Goal: Task Accomplishment & Management: Use online tool/utility

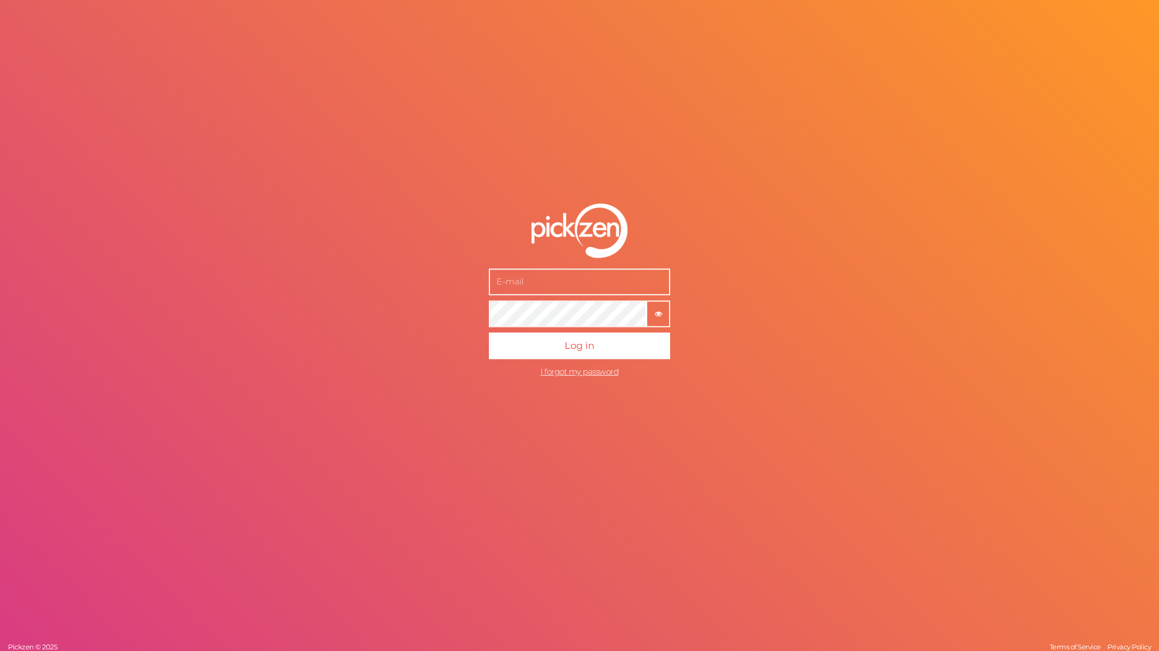
type input "[PERSON_NAME][EMAIL_ADDRESS][DOMAIN_NAME]"
click at [550, 347] on button "Log in" at bounding box center [579, 346] width 181 height 27
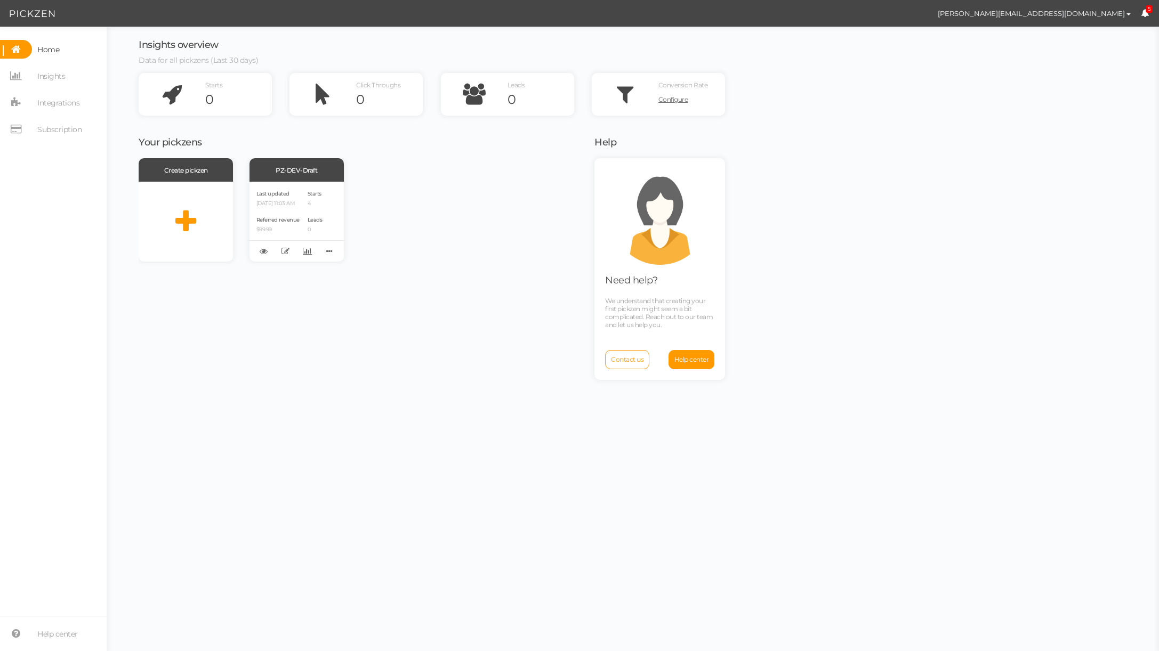
click at [472, 190] on div "Create pickzen PZ-DEV-Draft Last updated [DATE] 11:03 AM Referred revenue $99.9…" at bounding box center [360, 209] width 442 height 103
click at [334, 198] on div "Last updated [DATE] 11:03 AM Referred revenue $99.99 Starts 4 Leads 0" at bounding box center [296, 222] width 94 height 80
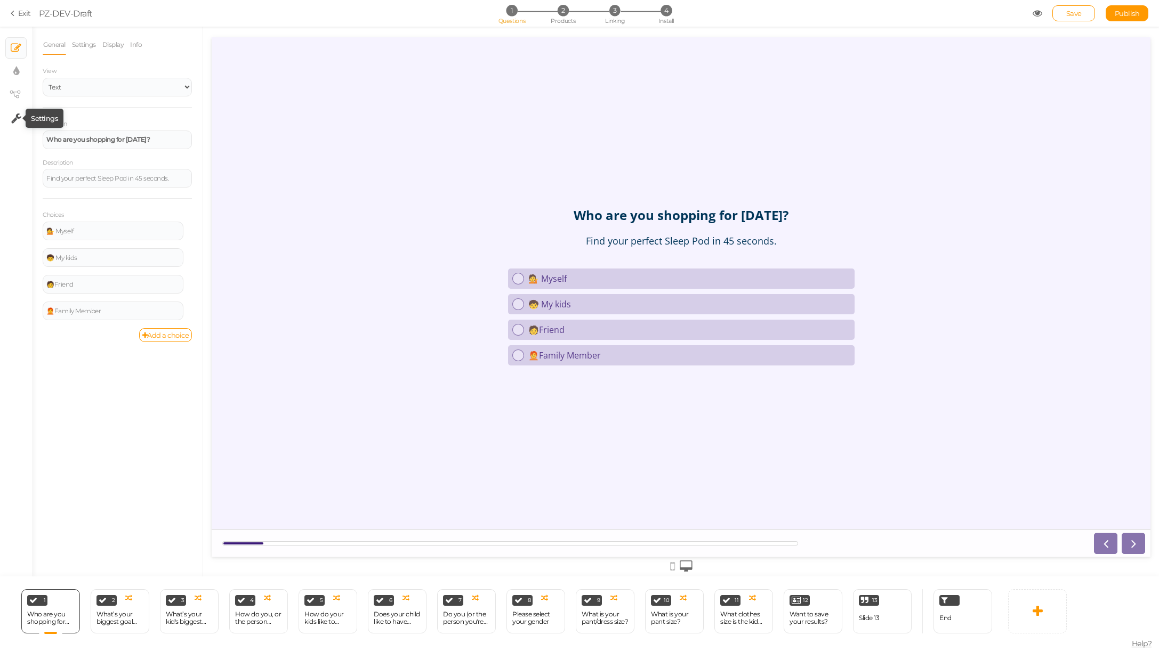
click at [14, 116] on icon at bounding box center [16, 118] width 10 height 11
select select "en"
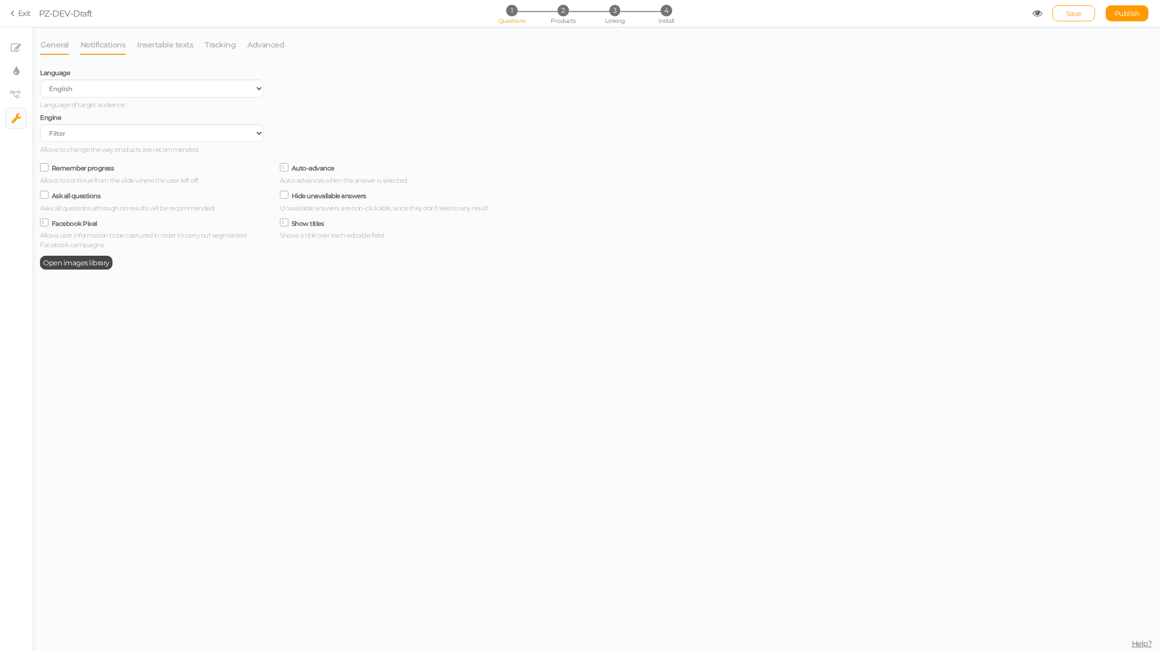
click at [119, 43] on link "Notifications" at bounding box center [103, 45] width 46 height 20
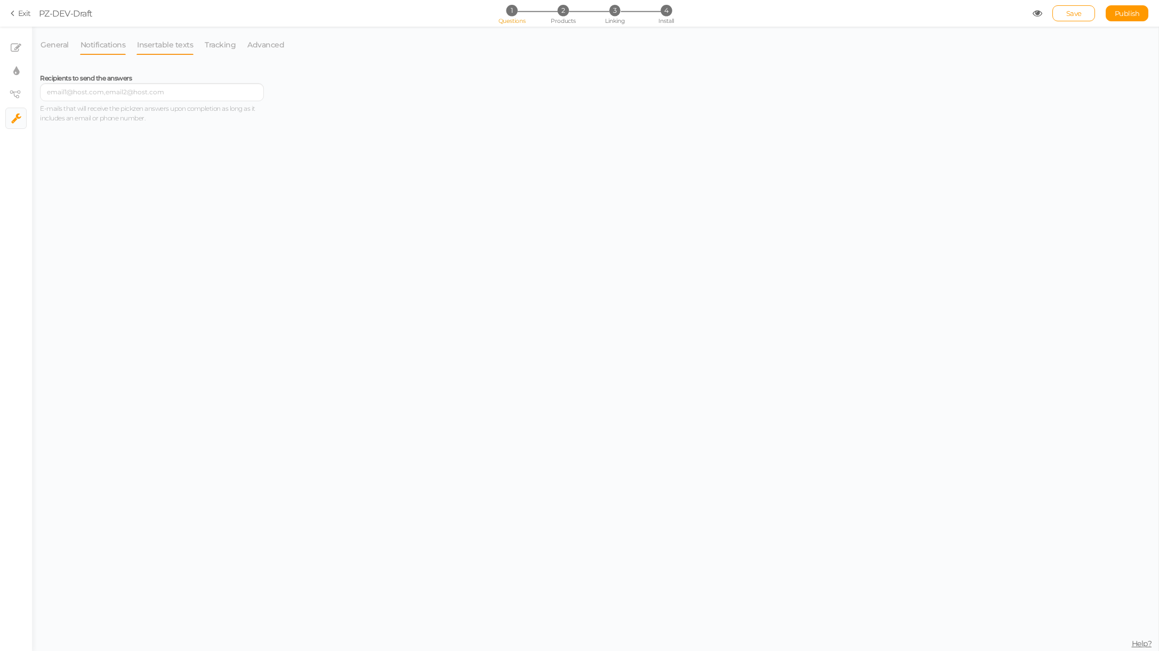
click at [167, 43] on link "Insertable texts" at bounding box center [164, 45] width 57 height 20
click at [222, 46] on link "Tracking" at bounding box center [220, 45] width 32 height 20
click at [265, 45] on link "Advanced" at bounding box center [266, 45] width 38 height 20
click at [219, 46] on link "Tracking" at bounding box center [220, 45] width 32 height 20
click at [664, 12] on span "4" at bounding box center [665, 10] width 11 height 11
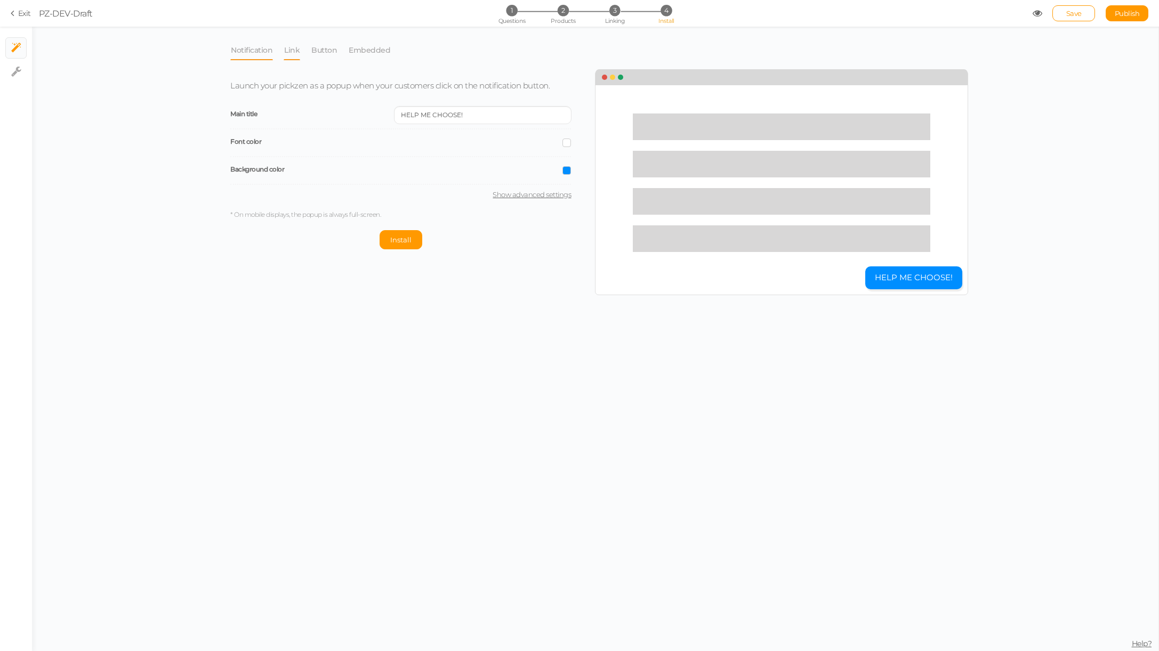
click at [298, 53] on link "Link" at bounding box center [292, 50] width 17 height 20
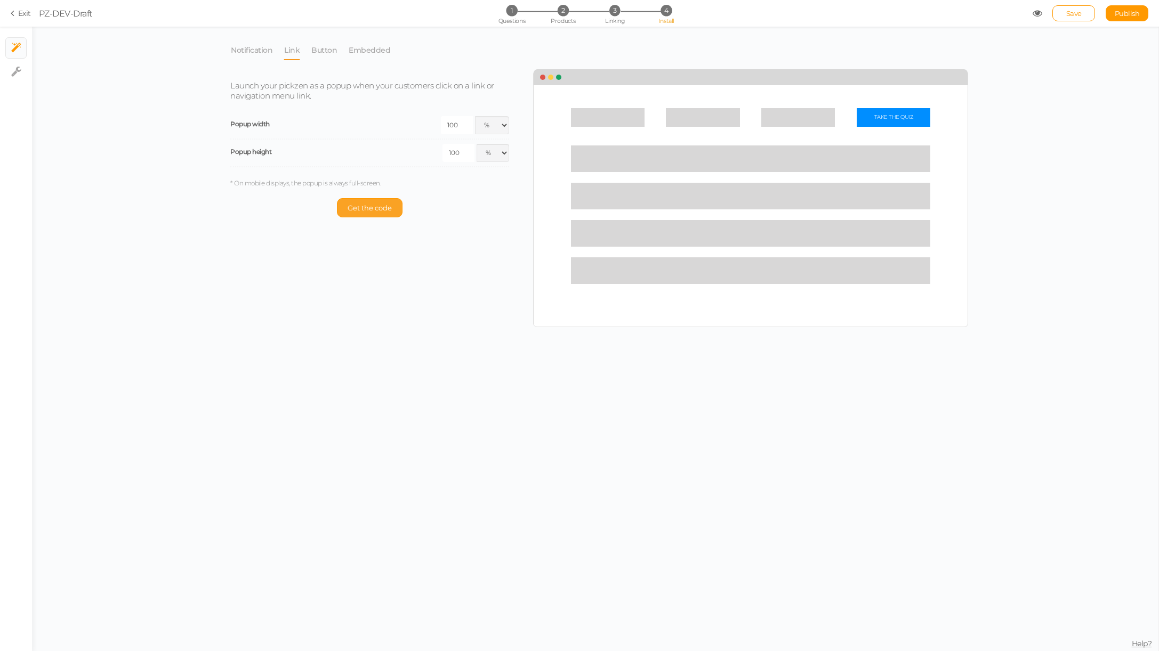
click at [379, 207] on span "Get the code" at bounding box center [369, 208] width 44 height 9
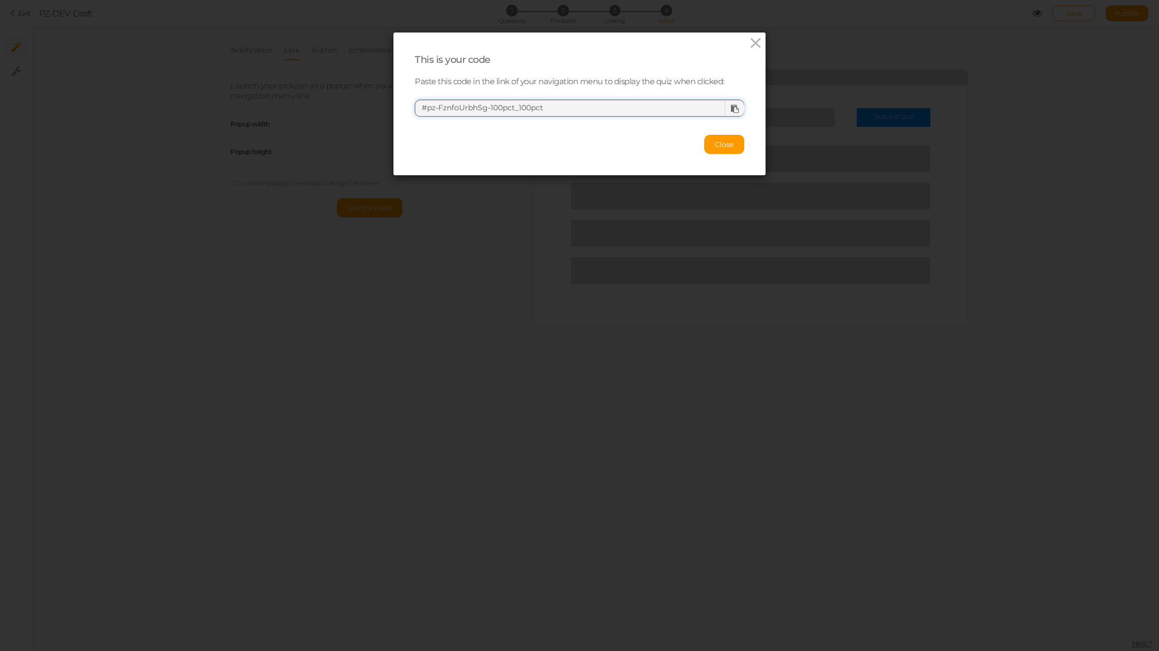
drag, startPoint x: 587, startPoint y: 108, endPoint x: 420, endPoint y: 105, distance: 167.4
click at [420, 105] on textarea "#pz-FznfoUrbhSg-100pct_100pct" at bounding box center [579, 108] width 329 height 17
click at [757, 39] on icon at bounding box center [755, 43] width 15 height 16
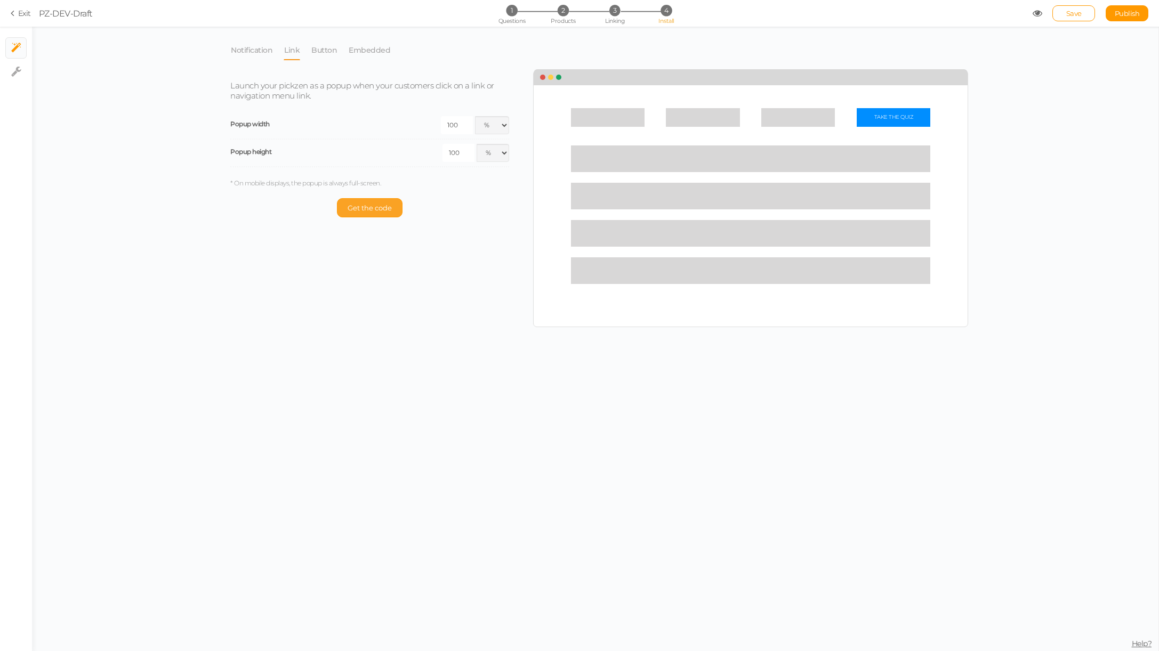
click at [357, 201] on button "Get the code" at bounding box center [370, 207] width 66 height 19
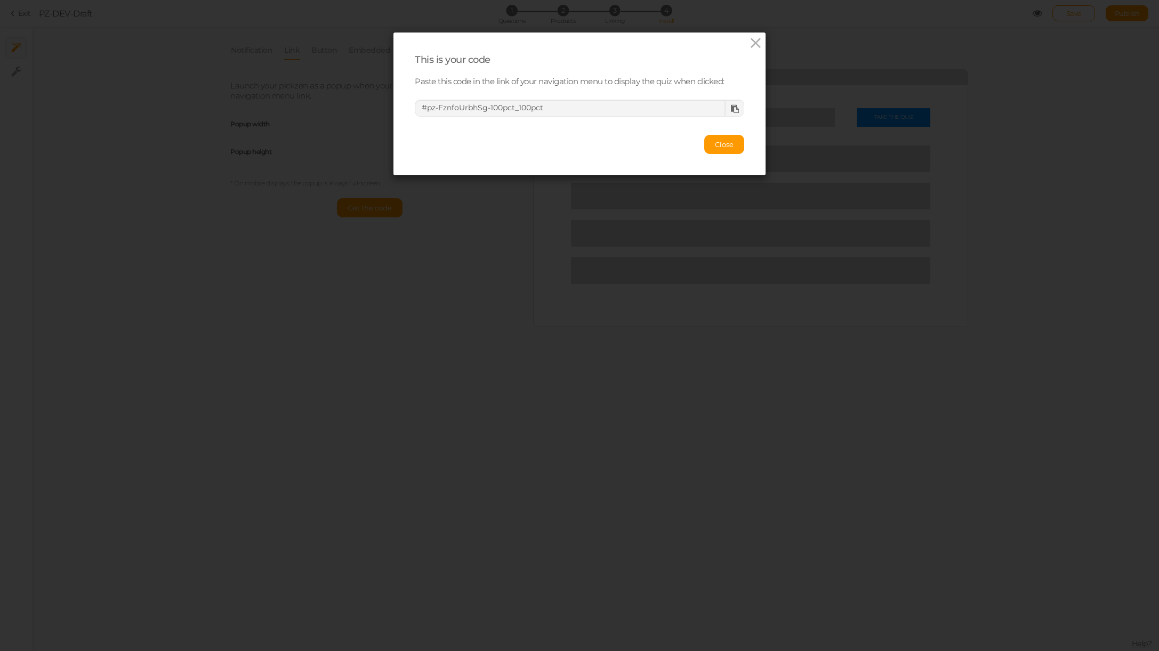
click at [735, 107] on icon at bounding box center [735, 109] width 8 height 8
click at [1080, 102] on div "This is your code Paste this code in the link of your navigation menu to displa…" at bounding box center [579, 325] width 1159 height 651
click at [577, 111] on textarea "#pz-FznfoUrbhSg-100pct_100pct" at bounding box center [579, 108] width 329 height 17
drag, startPoint x: 585, startPoint y: 108, endPoint x: 431, endPoint y: 95, distance: 154.5
click at [431, 95] on div "#pz-FznfoUrbhSg-100pct_100pct" at bounding box center [579, 104] width 329 height 25
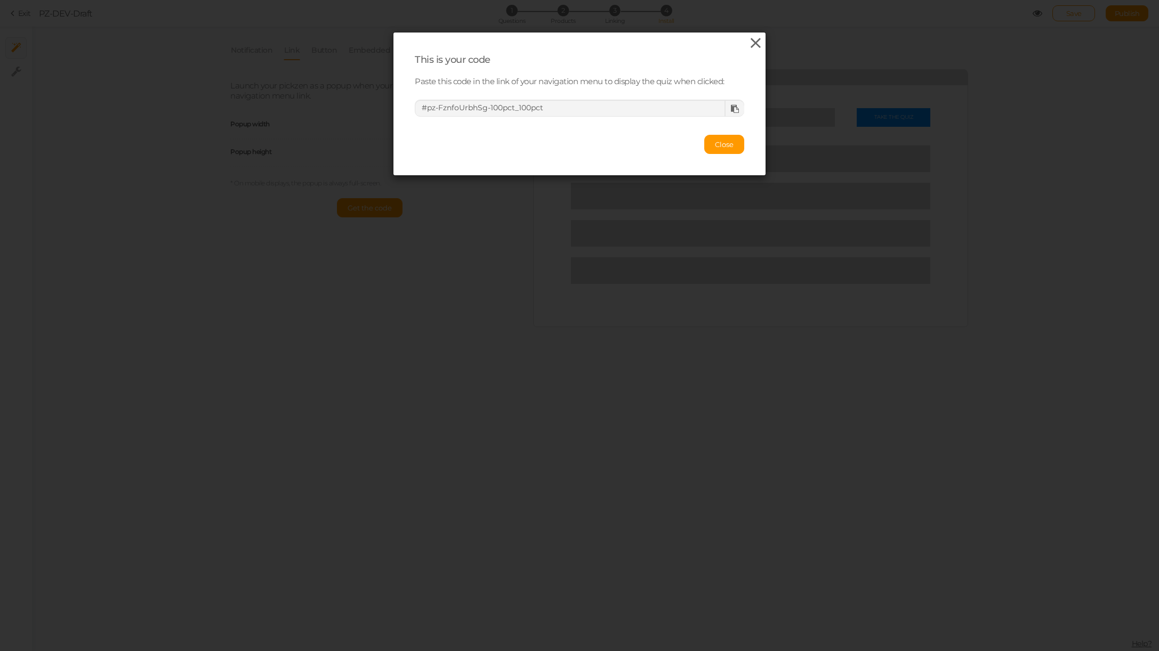
click at [757, 40] on icon at bounding box center [755, 43] width 15 height 16
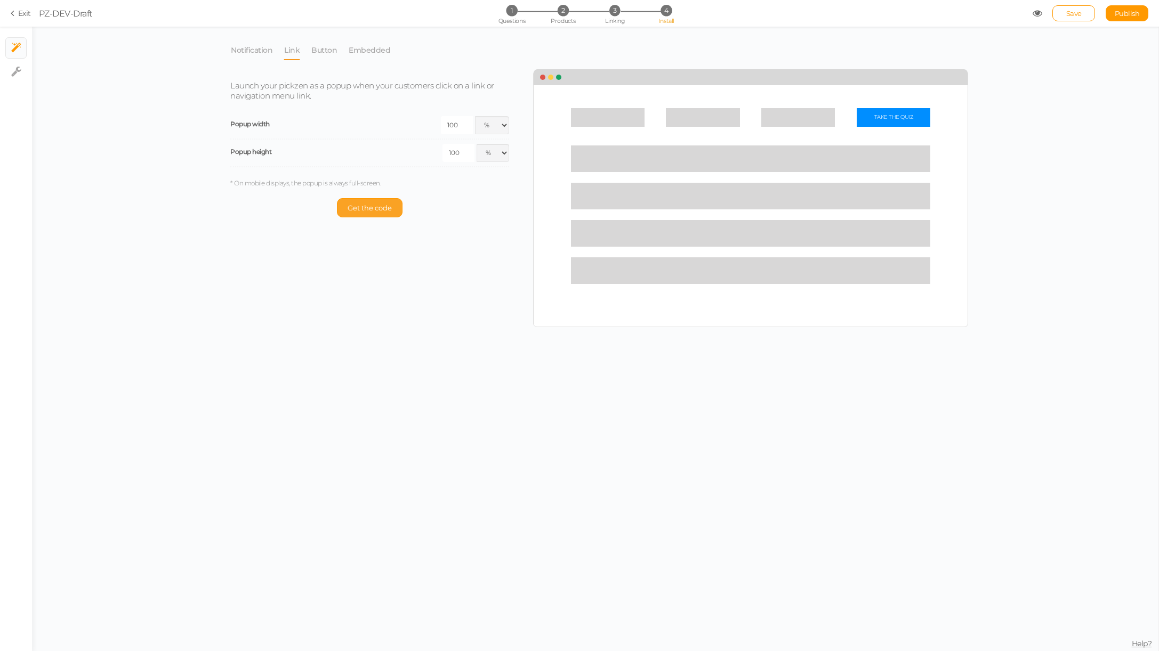
click at [381, 204] on span "Get the code" at bounding box center [369, 208] width 44 height 9
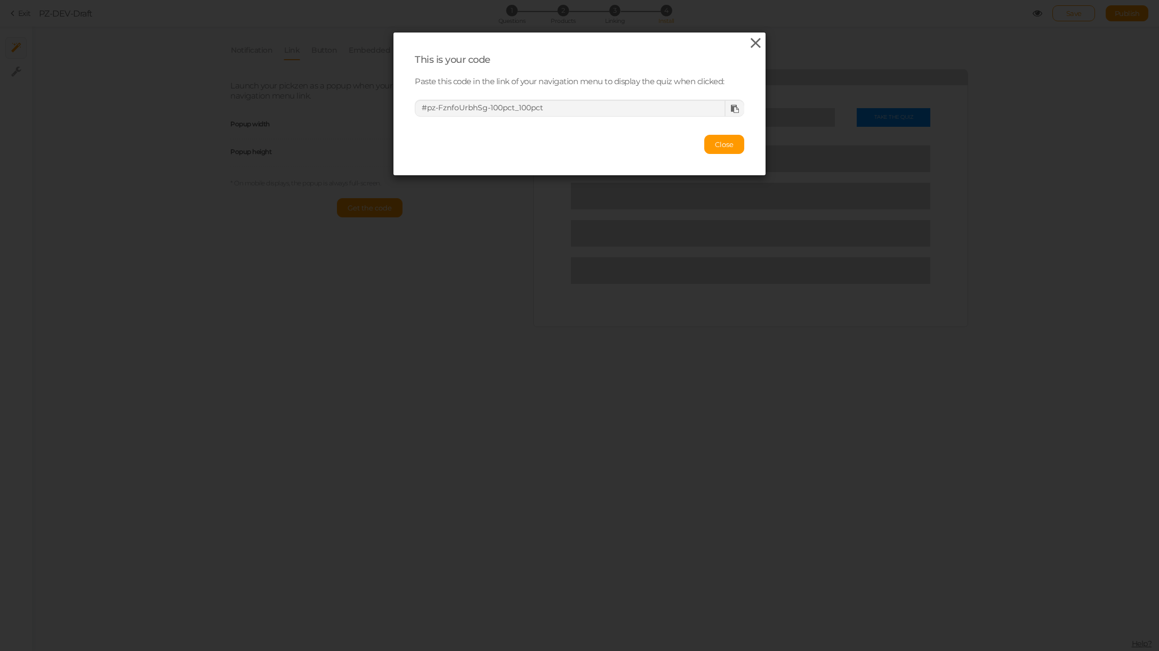
click at [762, 44] on icon at bounding box center [755, 43] width 15 height 16
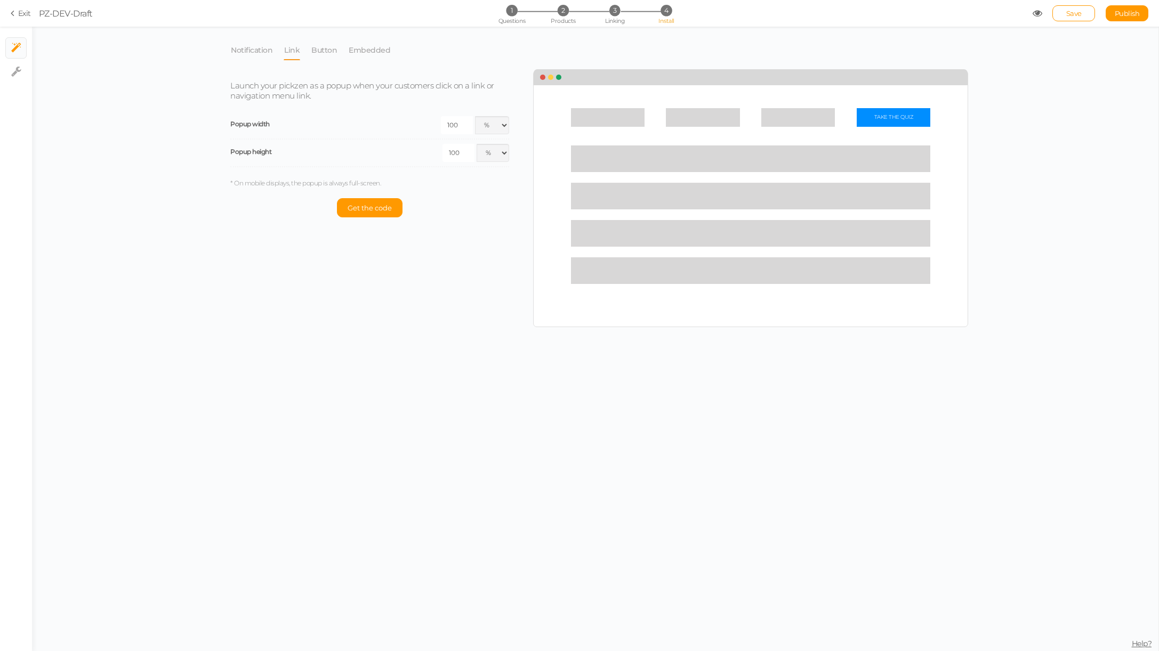
click at [1077, 74] on div "Notification Link Button Embedded Launch your pickzen as a popup when your cust…" at bounding box center [595, 339] width 1126 height 625
click at [1126, 10] on span "Publish" at bounding box center [1126, 13] width 25 height 9
click at [616, 14] on span "3" at bounding box center [614, 10] width 11 height 11
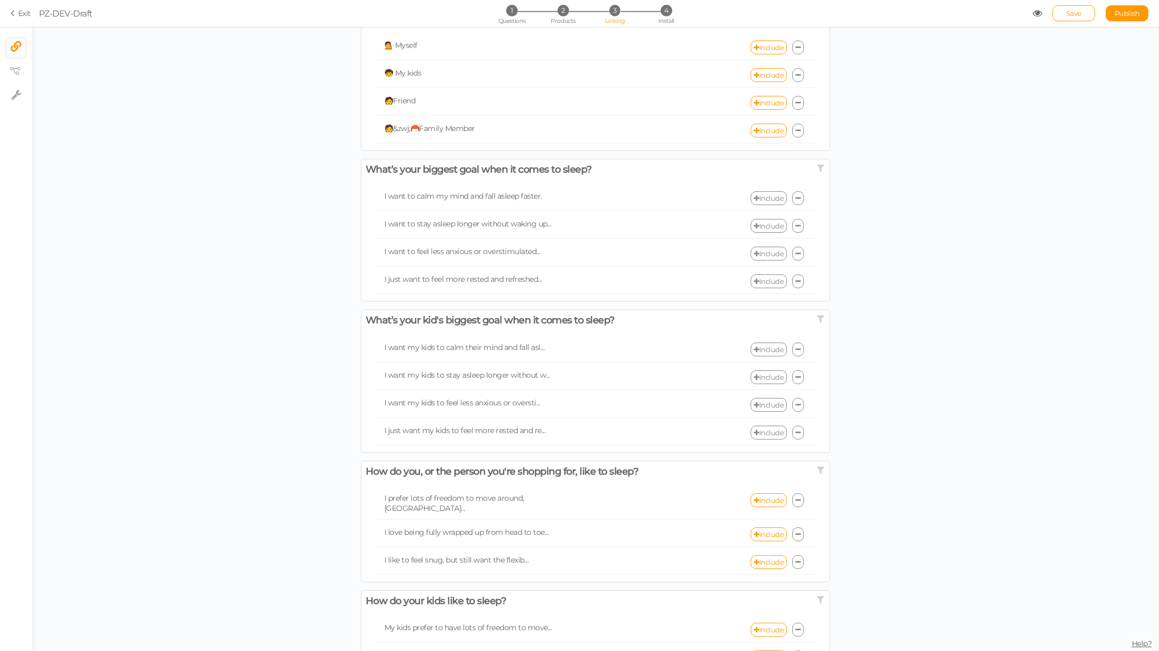
scroll to position [67, 0]
click at [669, 6] on span "4" at bounding box center [665, 10] width 11 height 11
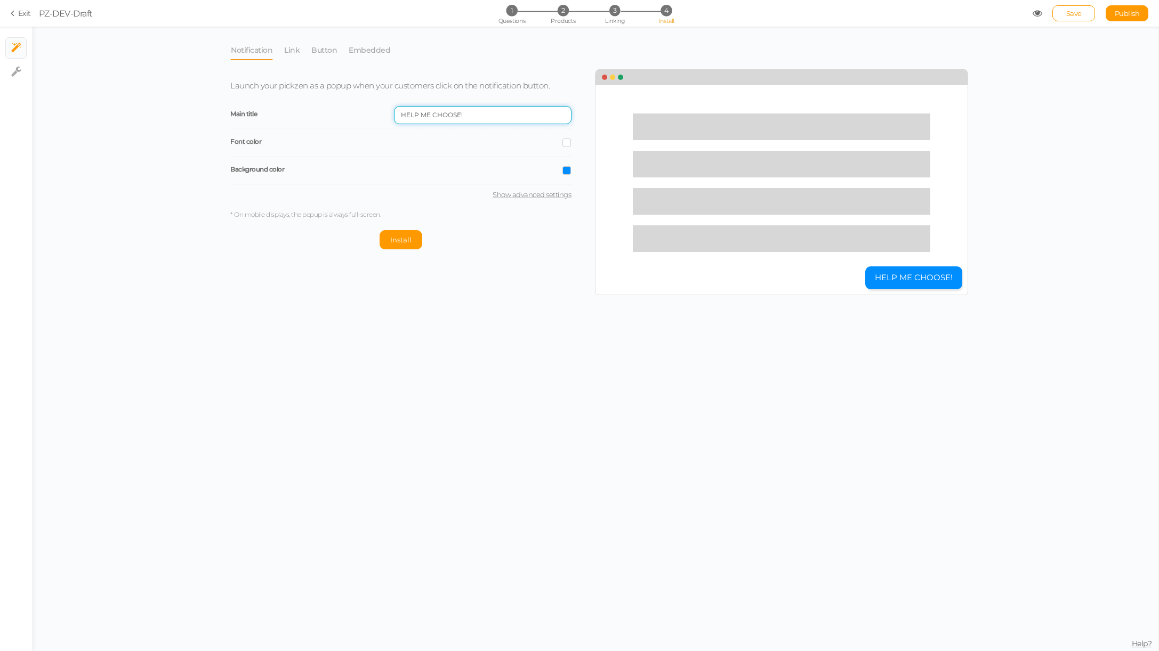
drag, startPoint x: 496, startPoint y: 112, endPoint x: 384, endPoint y: 104, distance: 112.2
click at [384, 104] on div "Main title HELP ME CHOOSE!" at bounding box center [400, 116] width 341 height 28
type input "Find your Sleep Pod"
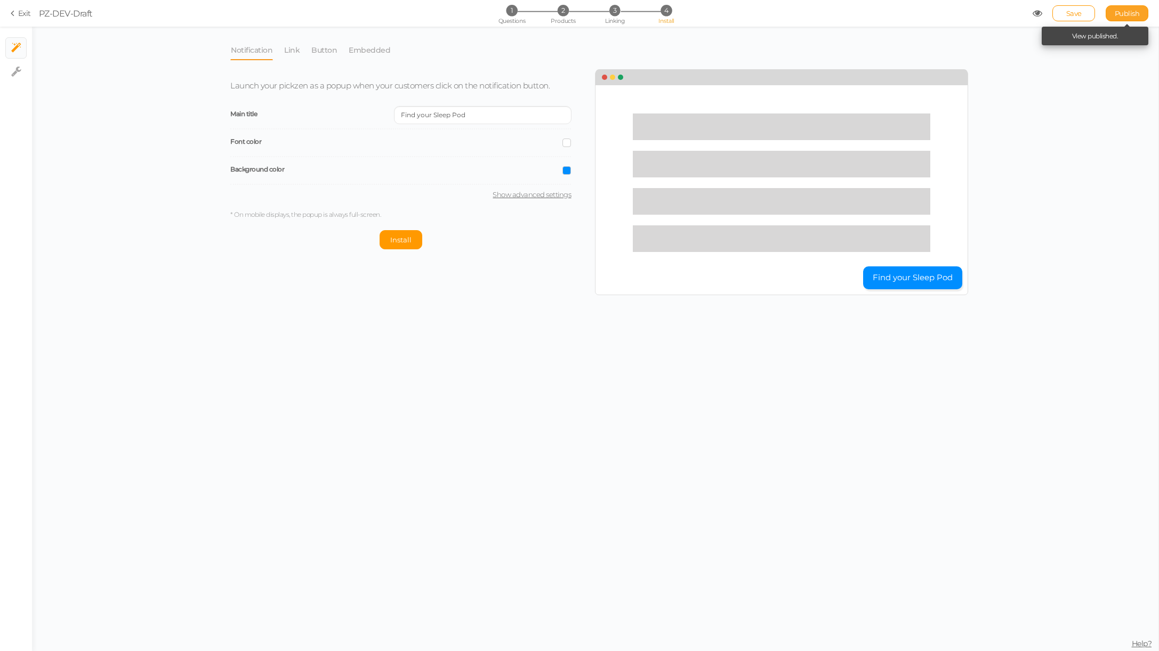
click at [1137, 10] on span "Publish" at bounding box center [1126, 13] width 25 height 9
click at [1092, 35] on link "View published." at bounding box center [1095, 36] width 46 height 8
click at [1113, 10] on link "Publish" at bounding box center [1126, 13] width 43 height 16
click at [406, 243] on button "Install" at bounding box center [400, 239] width 43 height 19
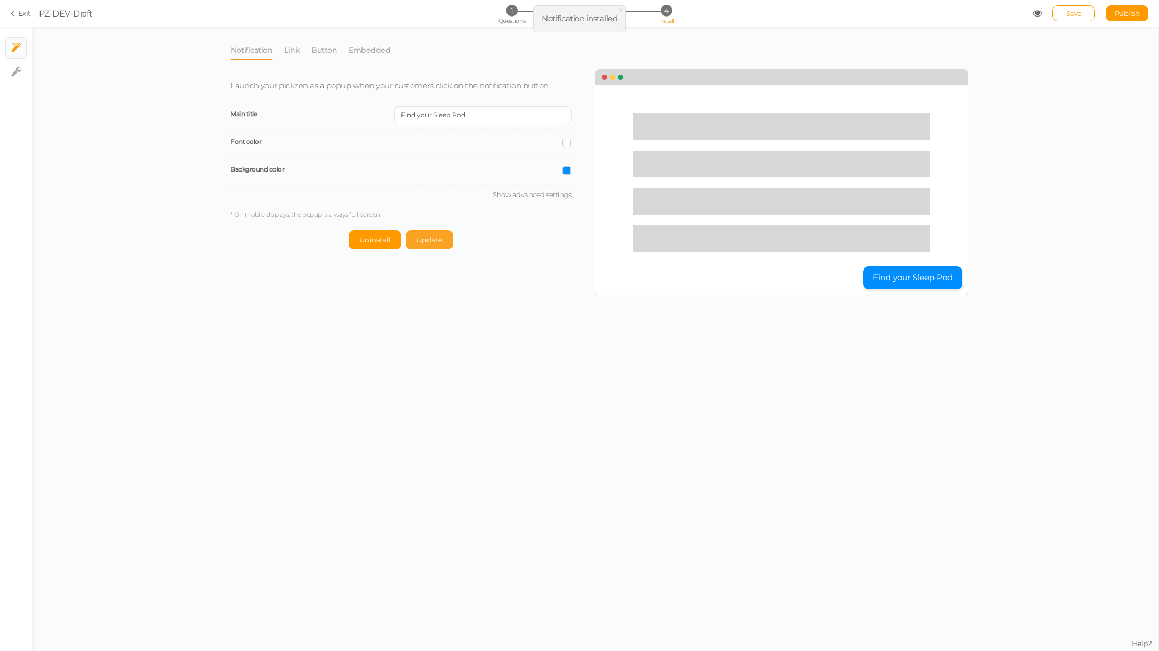
click at [430, 236] on span "Update" at bounding box center [429, 240] width 26 height 9
click at [321, 47] on link "Button" at bounding box center [324, 50] width 27 height 20
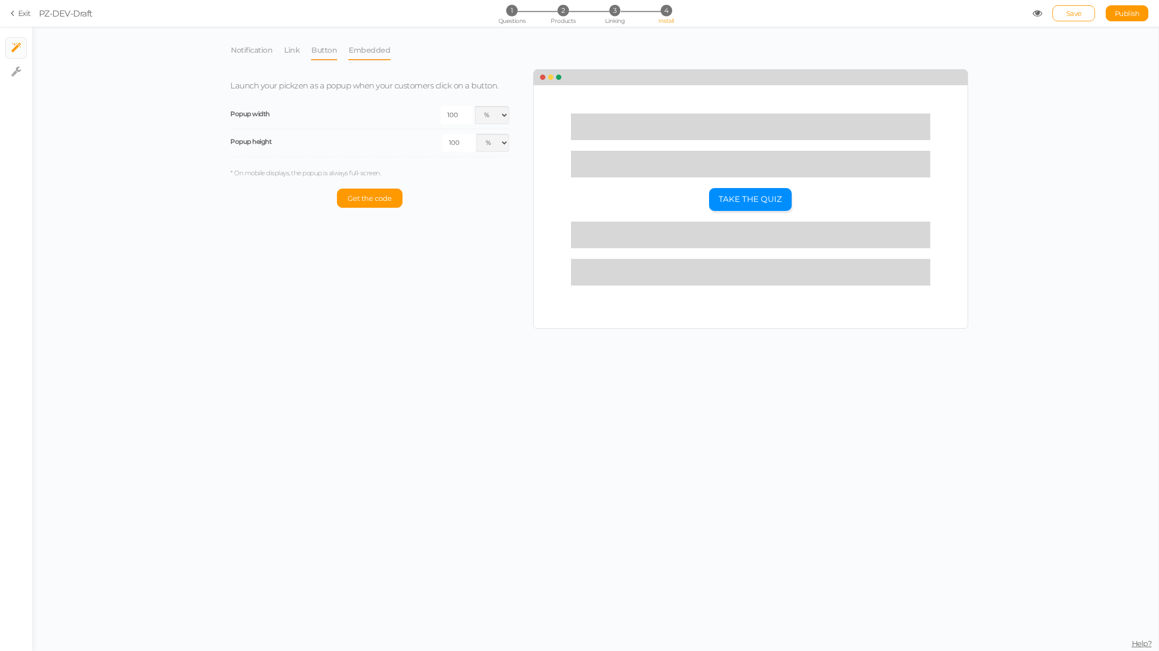
click at [369, 50] on link "Embedded" at bounding box center [369, 50] width 43 height 20
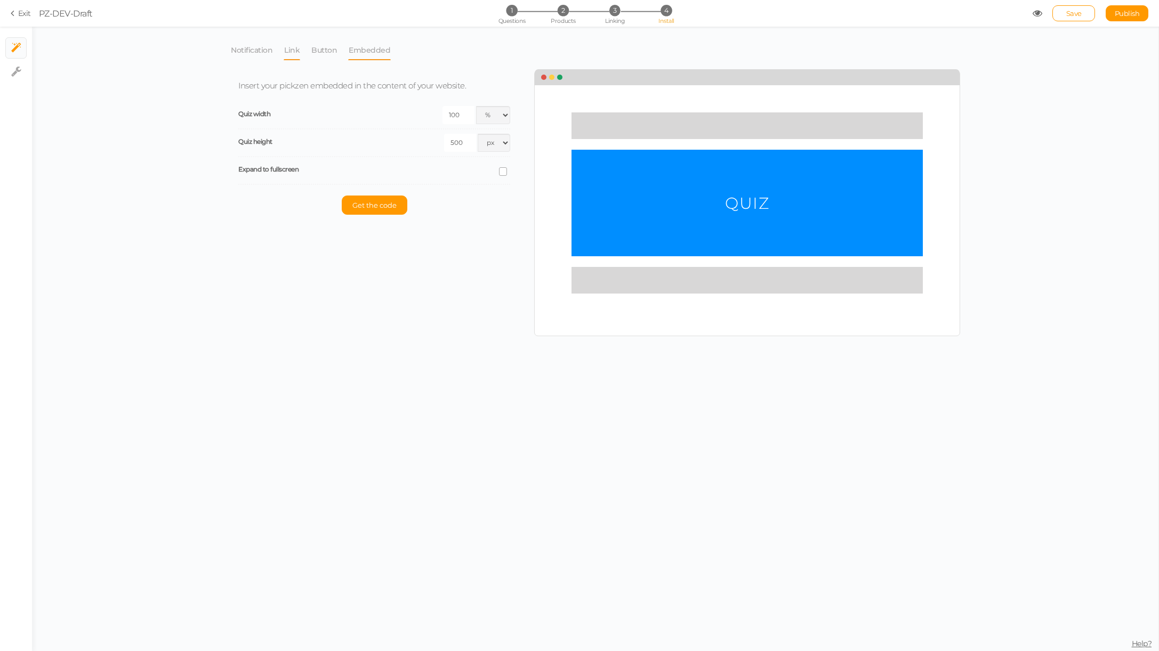
click at [297, 50] on link "Link" at bounding box center [292, 50] width 17 height 20
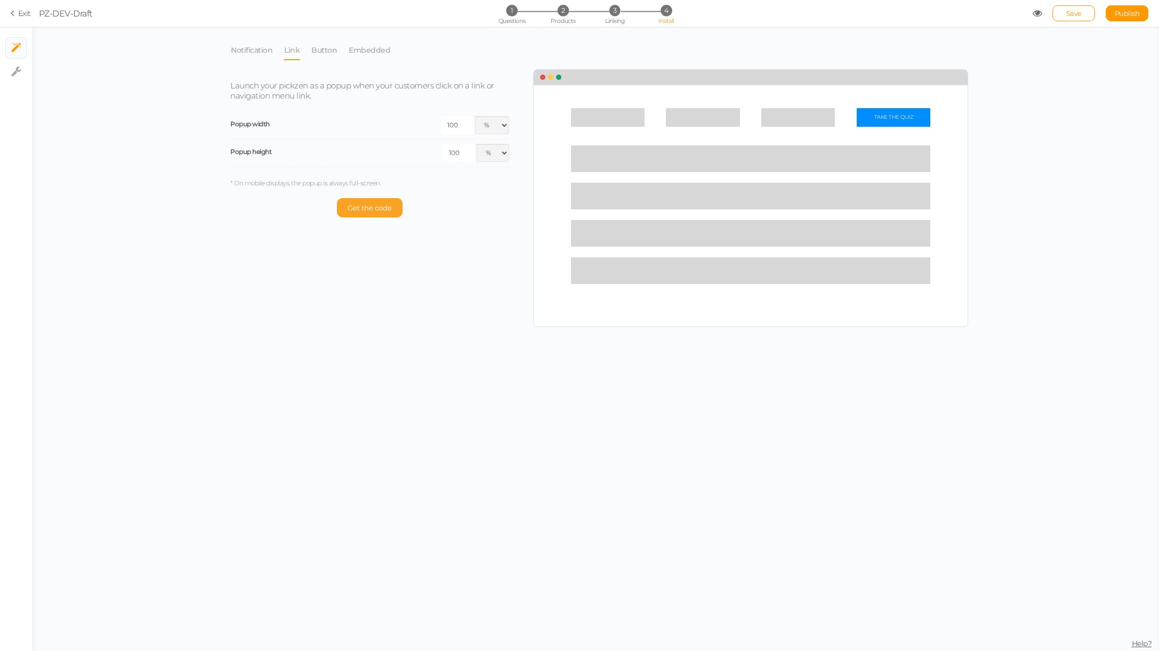
click at [383, 210] on span "Get the code" at bounding box center [369, 208] width 44 height 9
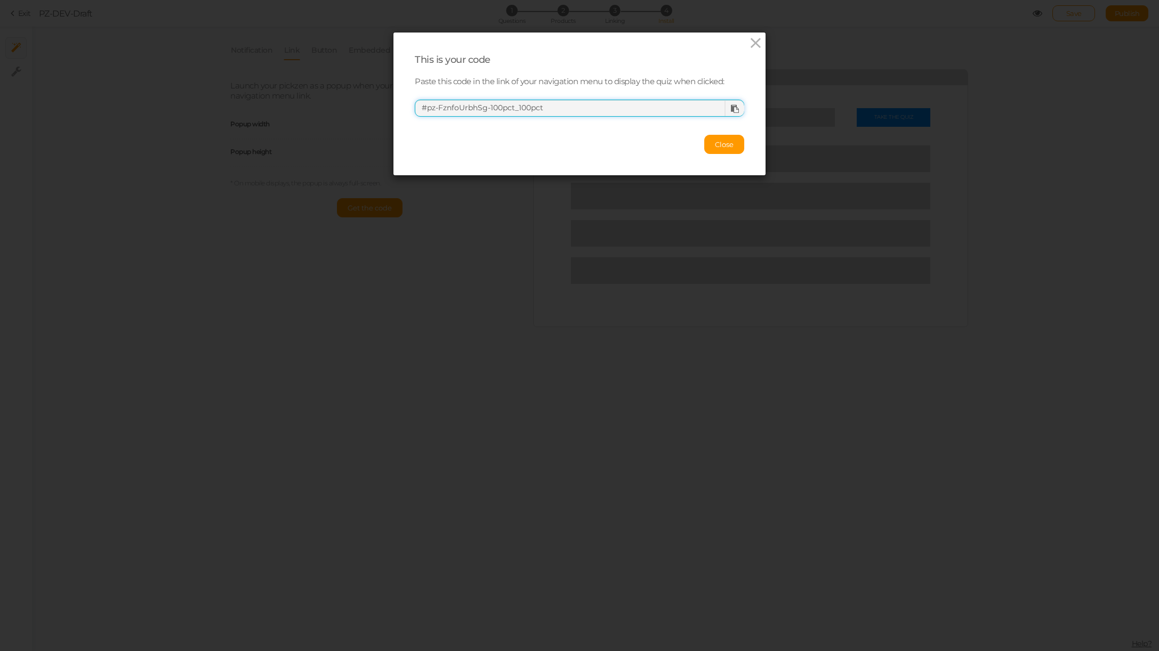
drag, startPoint x: 573, startPoint y: 107, endPoint x: 358, endPoint y: 102, distance: 215.3
click at [358, 102] on div "This is your code Paste this code in the link of your navigation menu to displa…" at bounding box center [579, 325] width 1159 height 651
drag, startPoint x: 730, startPoint y: 135, endPoint x: 750, endPoint y: 143, distance: 21.3
click at [730, 135] on button "Close" at bounding box center [724, 144] width 40 height 19
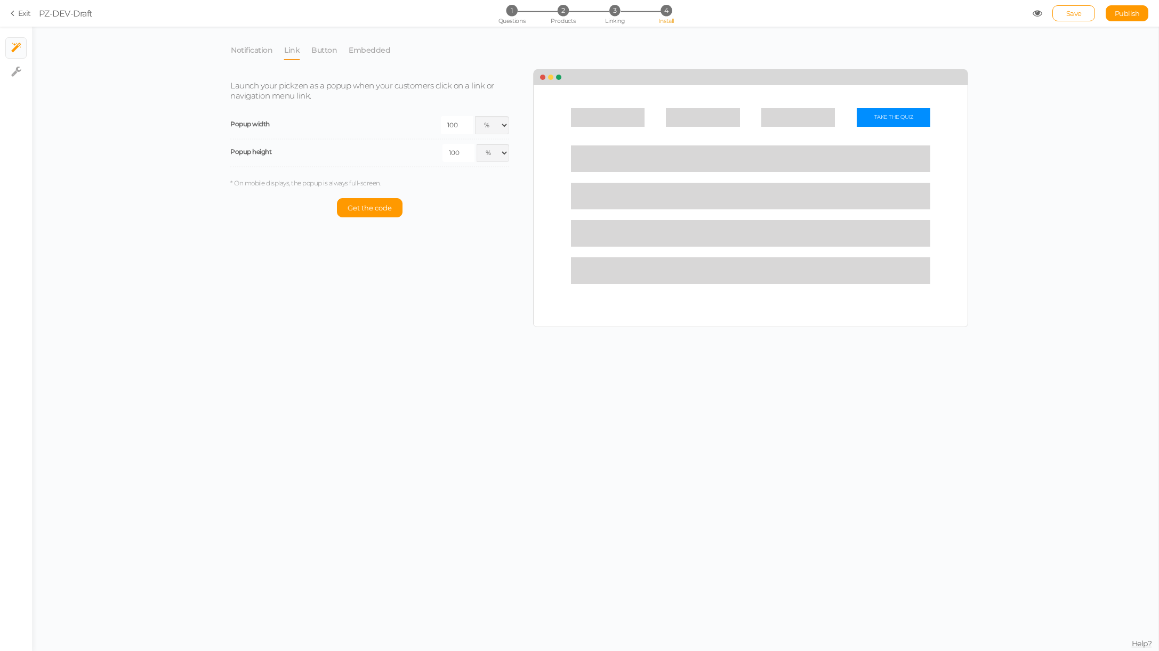
click at [1072, 131] on div "Notification Link Button Embedded Launch your pickzen as a popup when your cust…" at bounding box center [595, 339] width 1126 height 625
click at [375, 49] on link "Embedded" at bounding box center [369, 50] width 43 height 20
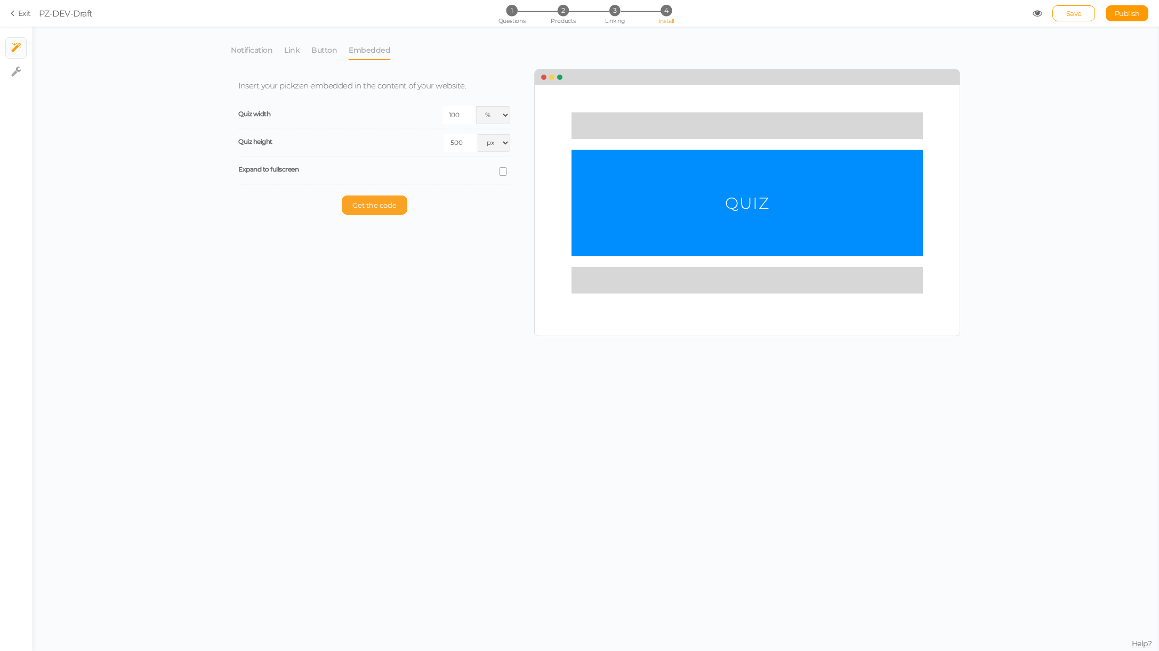
click at [371, 211] on button "Get the code" at bounding box center [375, 205] width 66 height 19
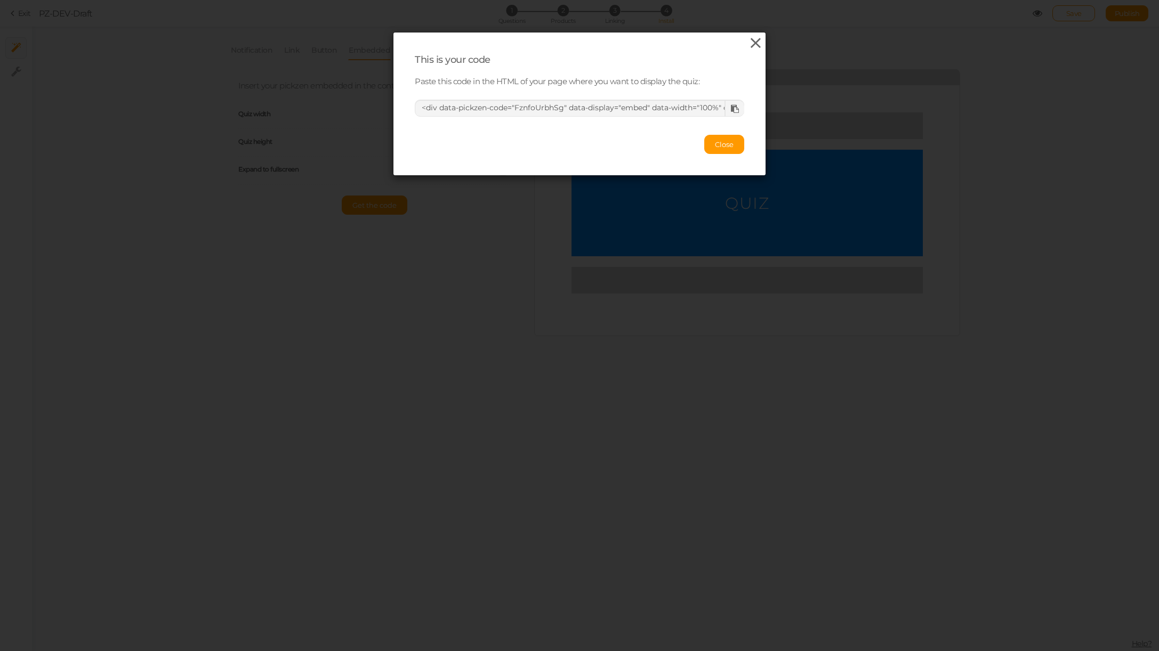
click at [762, 42] on icon at bounding box center [755, 43] width 15 height 16
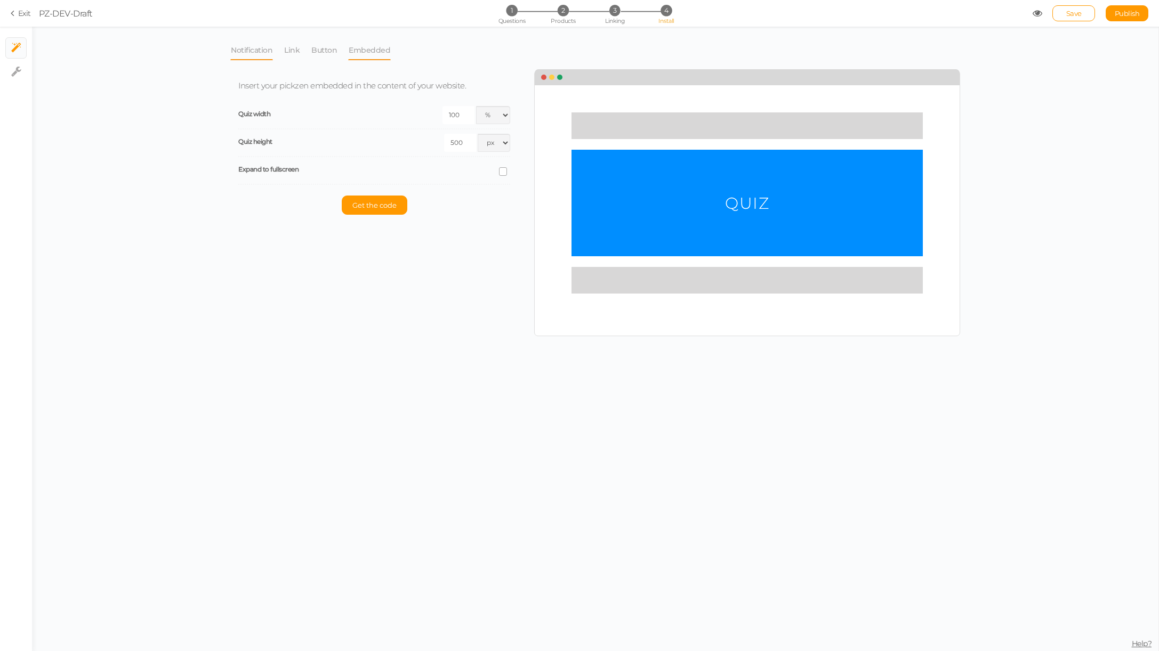
click at [261, 51] on link "Notification" at bounding box center [251, 50] width 43 height 20
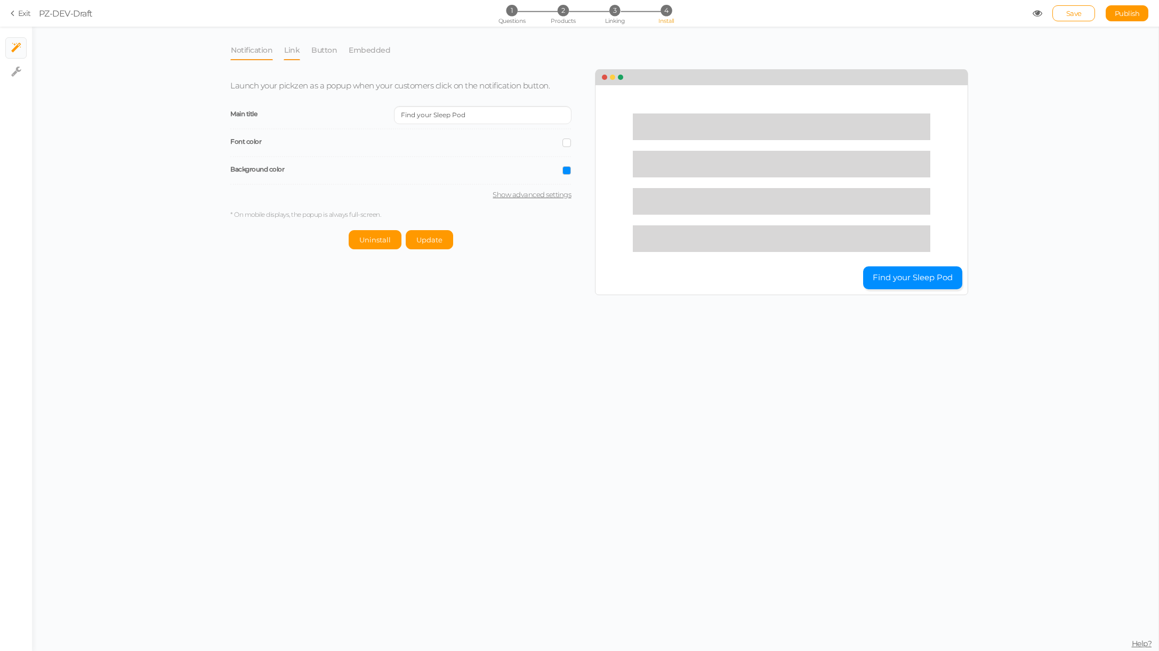
click at [289, 50] on link "Link" at bounding box center [292, 50] width 17 height 20
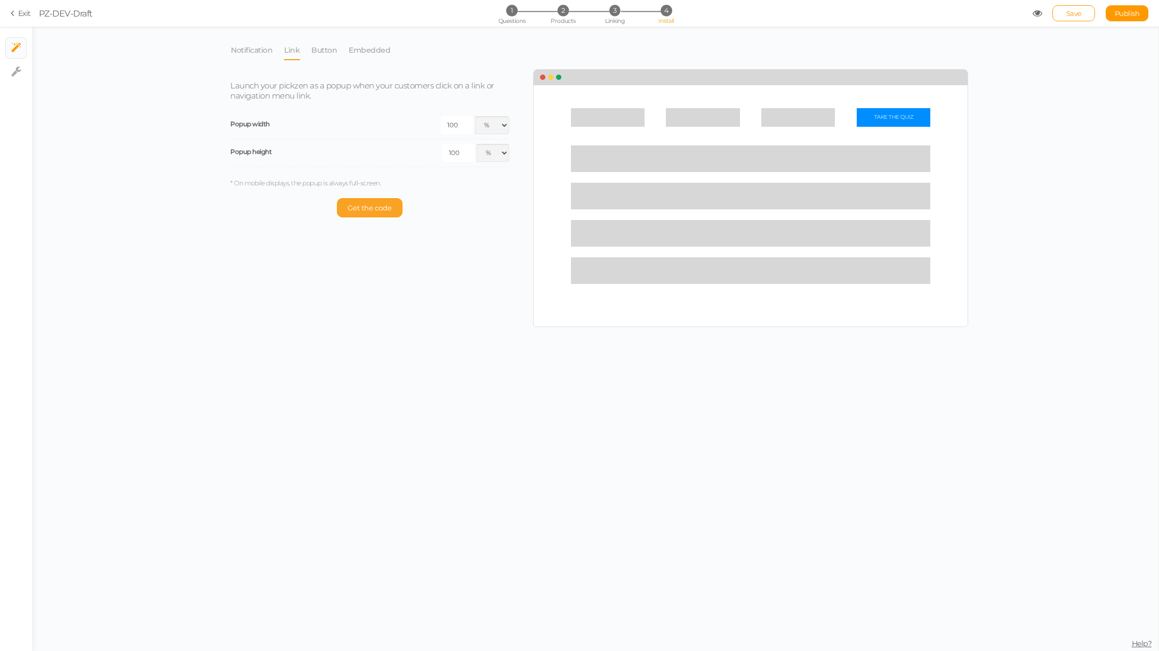
click at [365, 210] on span "Get the code" at bounding box center [369, 208] width 44 height 9
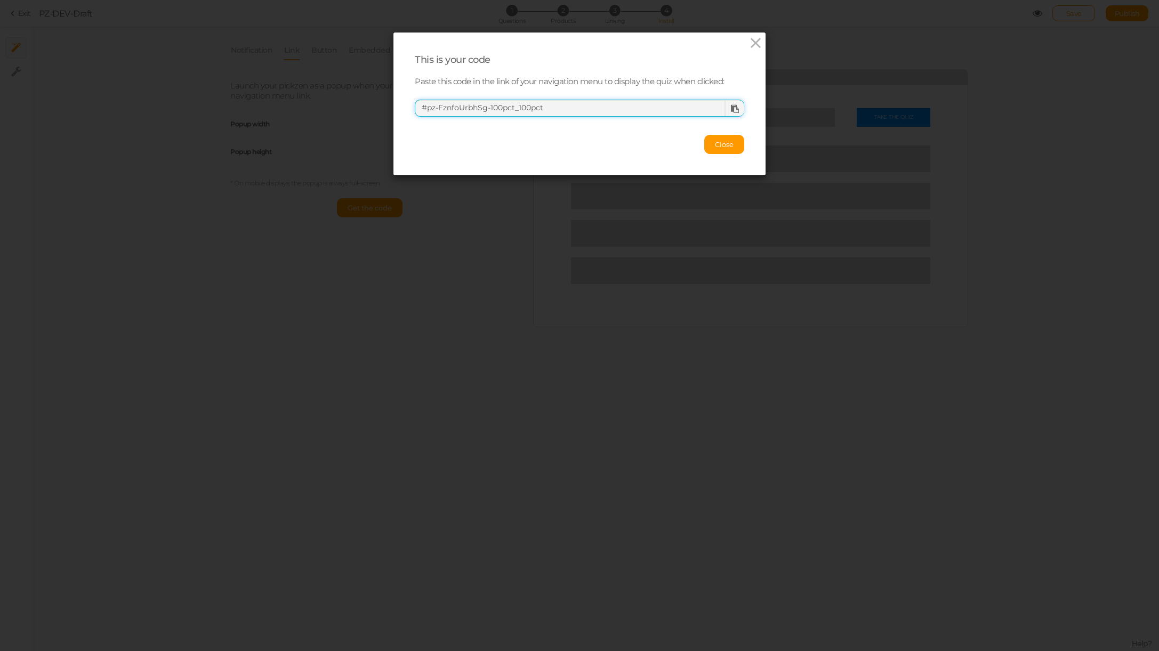
drag, startPoint x: 566, startPoint y: 108, endPoint x: 379, endPoint y: 102, distance: 186.6
click at [379, 102] on div "This is your code Paste this code in the link of your navigation menu to displa…" at bounding box center [579, 325] width 1159 height 651
click at [1079, 159] on div "This is your code Paste this code in the link of your navigation menu to displa…" at bounding box center [579, 325] width 1159 height 651
click at [737, 109] on icon at bounding box center [735, 109] width 8 height 8
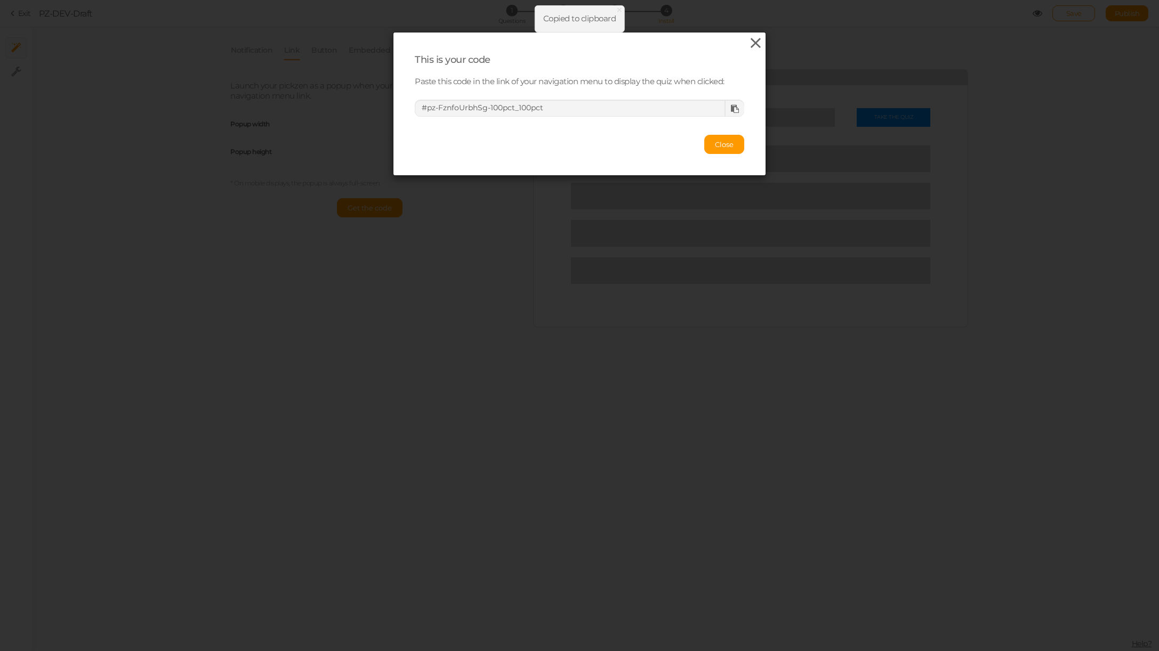
click at [751, 47] on icon at bounding box center [755, 43] width 15 height 16
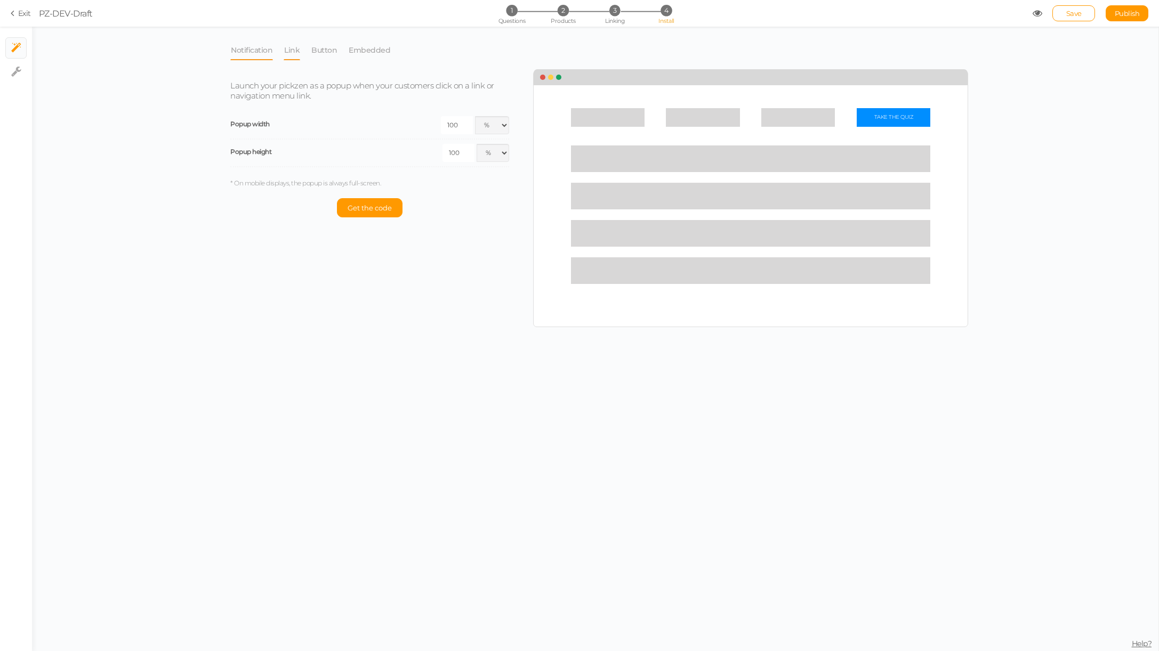
click at [250, 48] on link "Notification" at bounding box center [251, 50] width 43 height 20
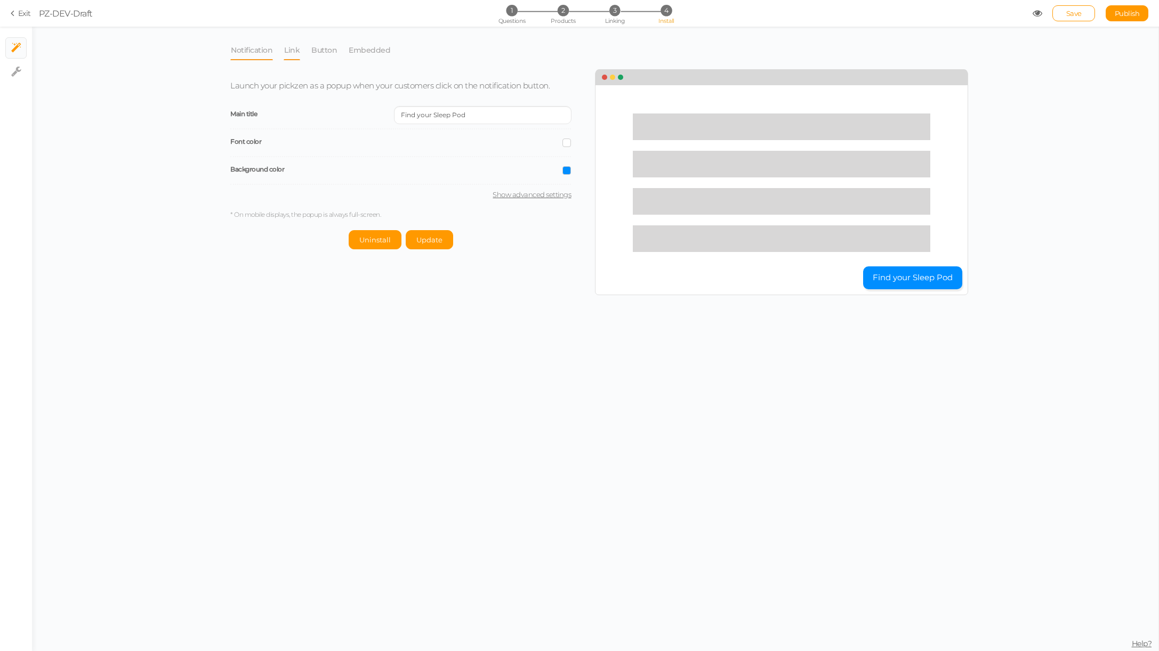
click at [293, 45] on link "Link" at bounding box center [292, 50] width 17 height 20
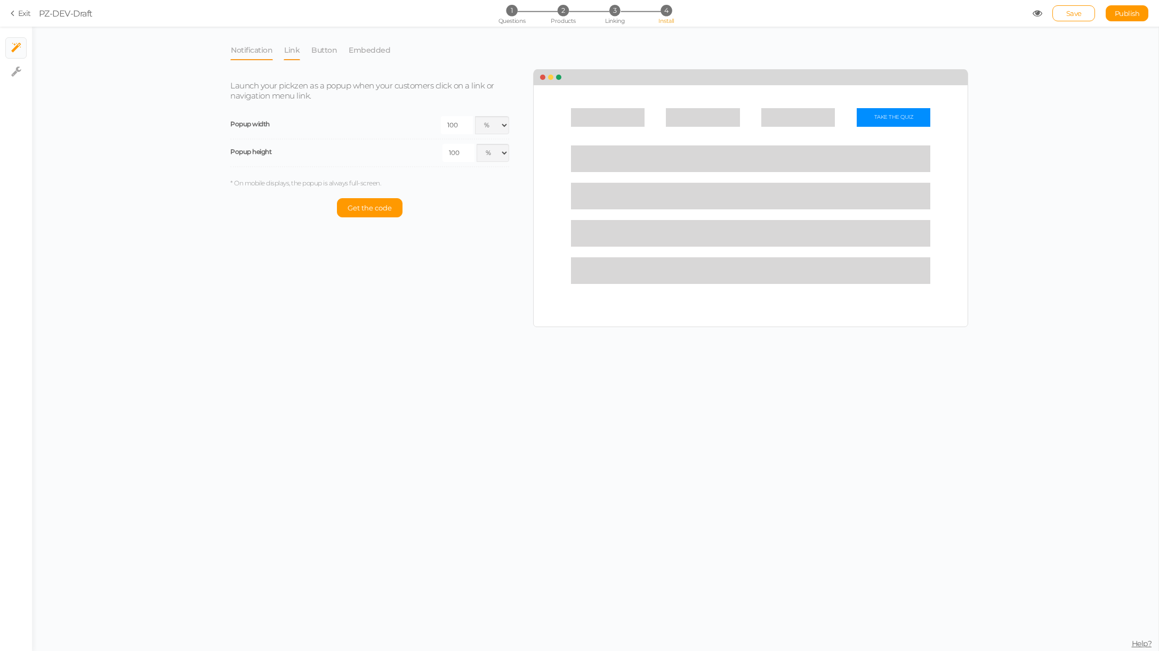
click at [259, 49] on link "Notification" at bounding box center [251, 50] width 43 height 20
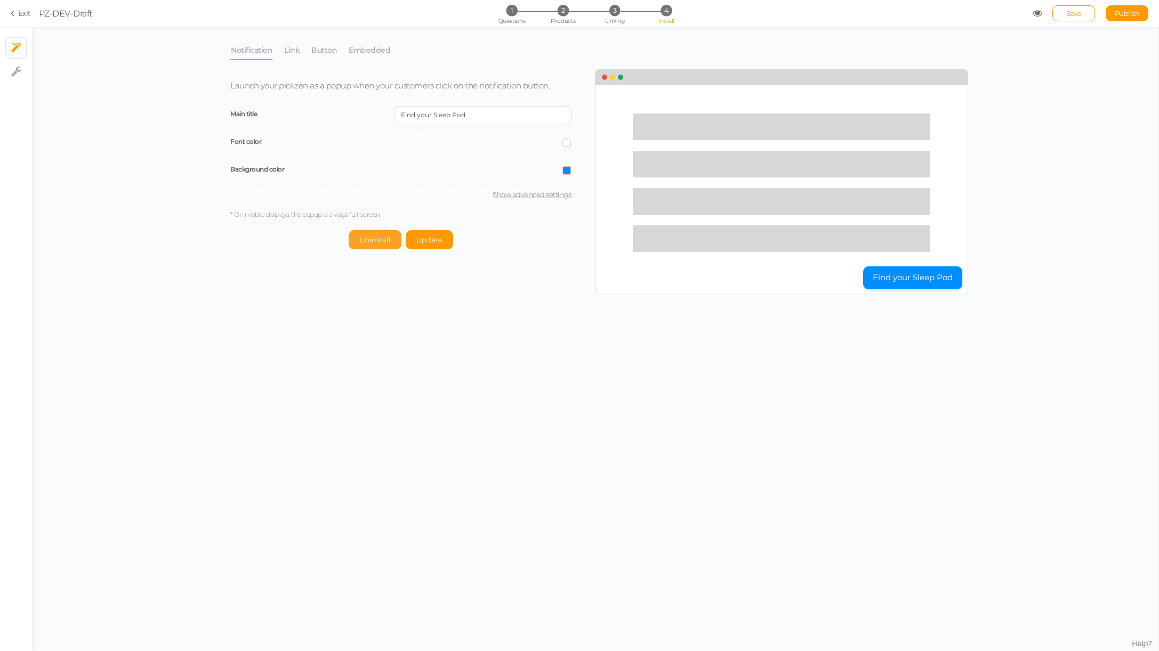
click at [390, 238] on span "Uninstall" at bounding box center [374, 240] width 31 height 9
click at [1080, 15] on span "Save" at bounding box center [1073, 13] width 15 height 9
click at [1138, 14] on span "Publish" at bounding box center [1126, 13] width 25 height 9
click at [294, 50] on link "Link" at bounding box center [292, 50] width 17 height 20
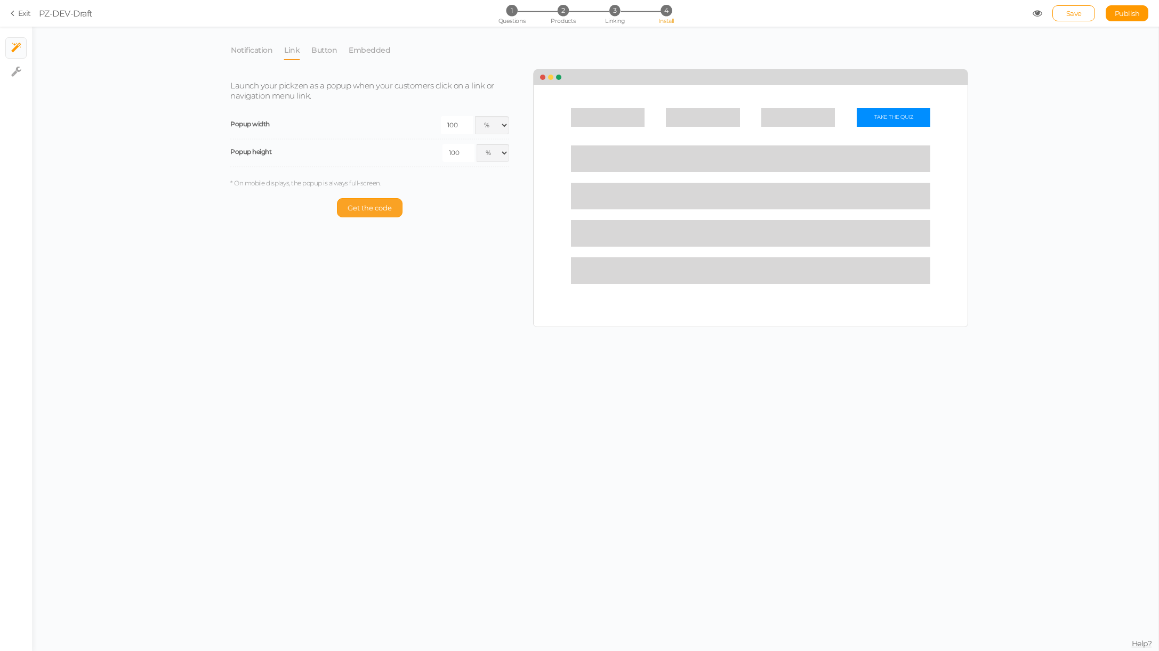
click at [378, 204] on span "Get the code" at bounding box center [369, 208] width 44 height 9
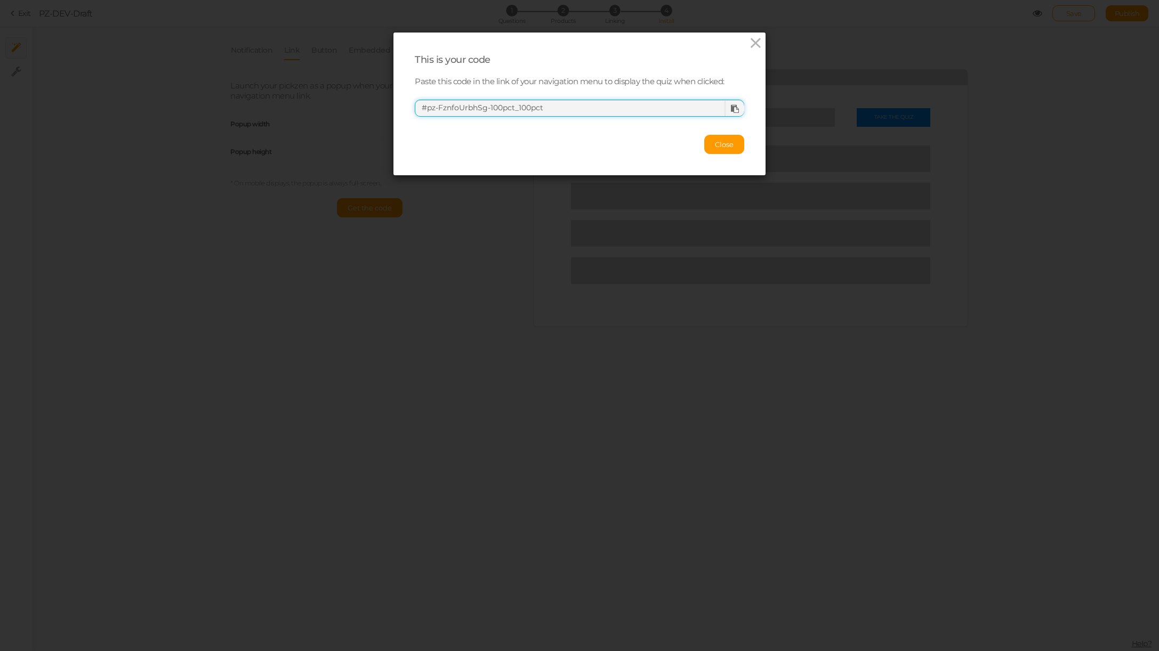
drag, startPoint x: 565, startPoint y: 104, endPoint x: 331, endPoint y: 82, distance: 235.6
click at [331, 82] on div "This is your code Paste this code in the link of your navigation menu to displa…" at bounding box center [579, 325] width 1159 height 651
click at [756, 40] on icon at bounding box center [755, 43] width 15 height 16
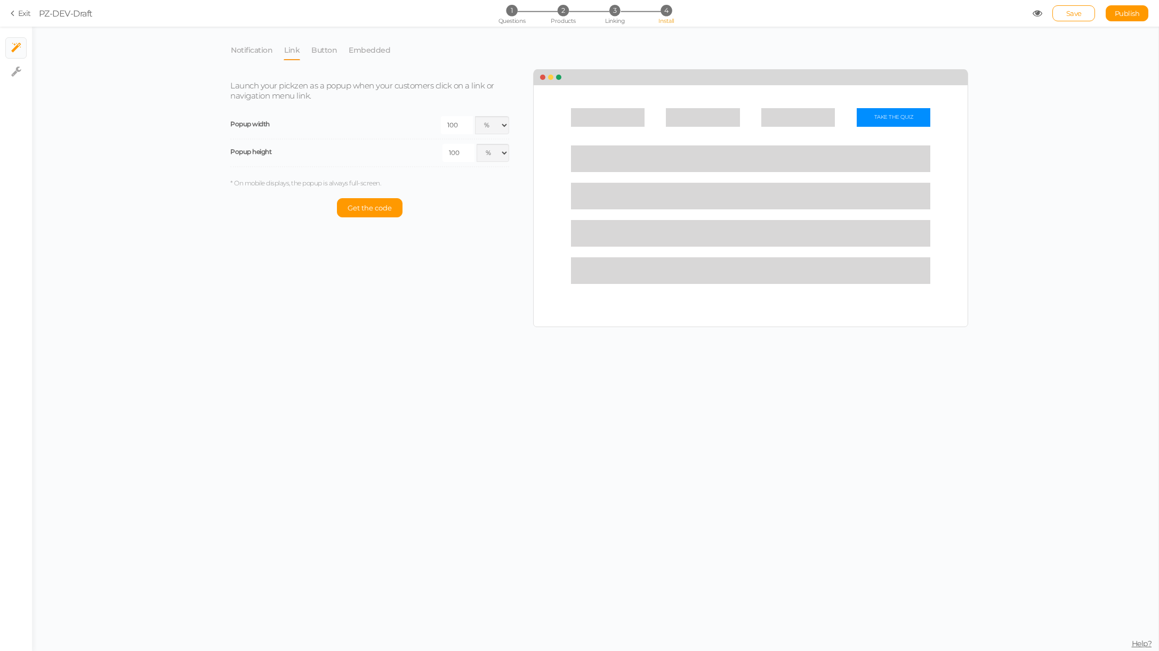
click at [1136, 640] on span "Help?" at bounding box center [1141, 644] width 20 height 10
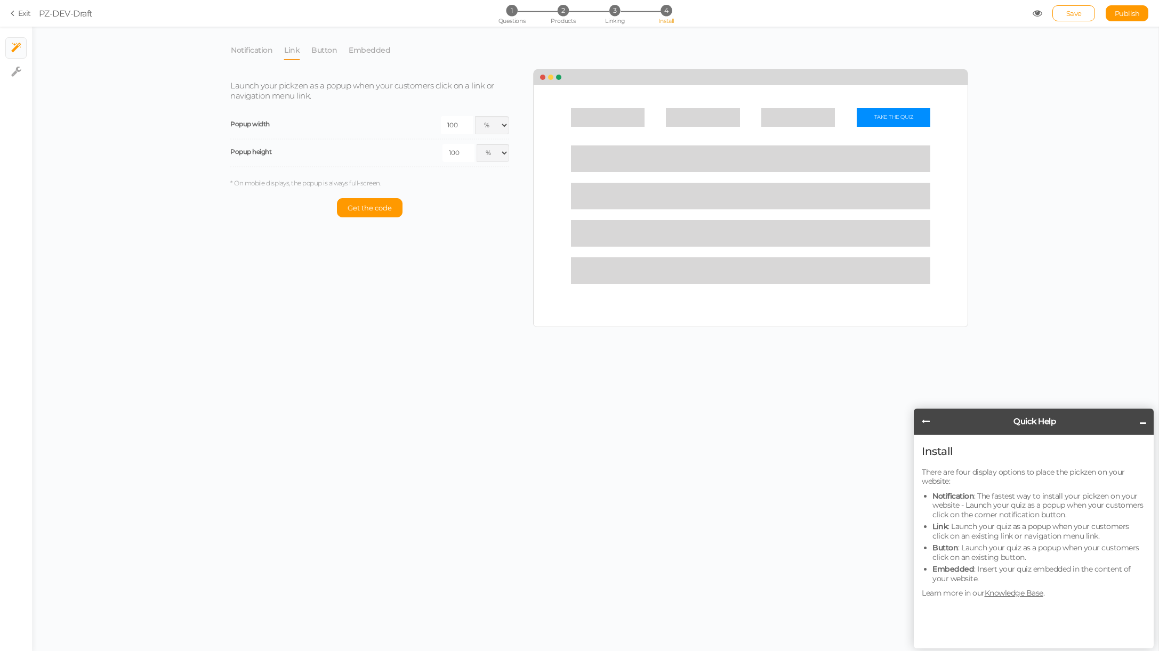
click at [768, 434] on div "Notification Link Button Embedded Launch your pickzen as a popup when your cust…" at bounding box center [595, 339] width 1126 height 625
click at [322, 50] on link "Button" at bounding box center [324, 50] width 27 height 20
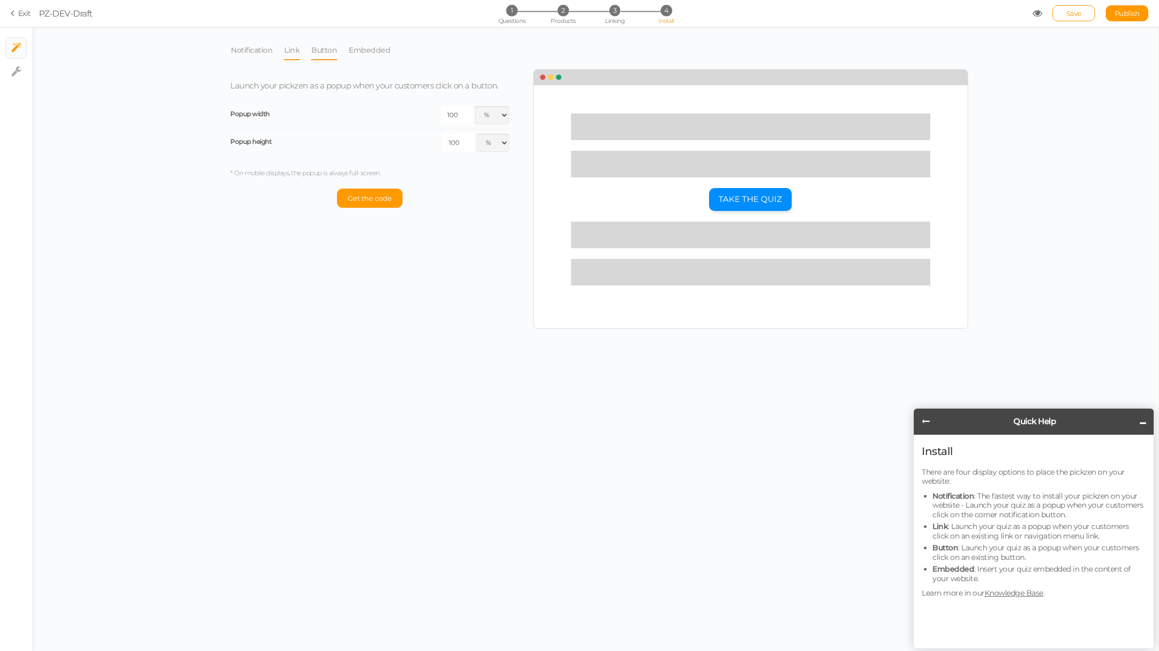
click at [286, 46] on link "Link" at bounding box center [292, 50] width 17 height 20
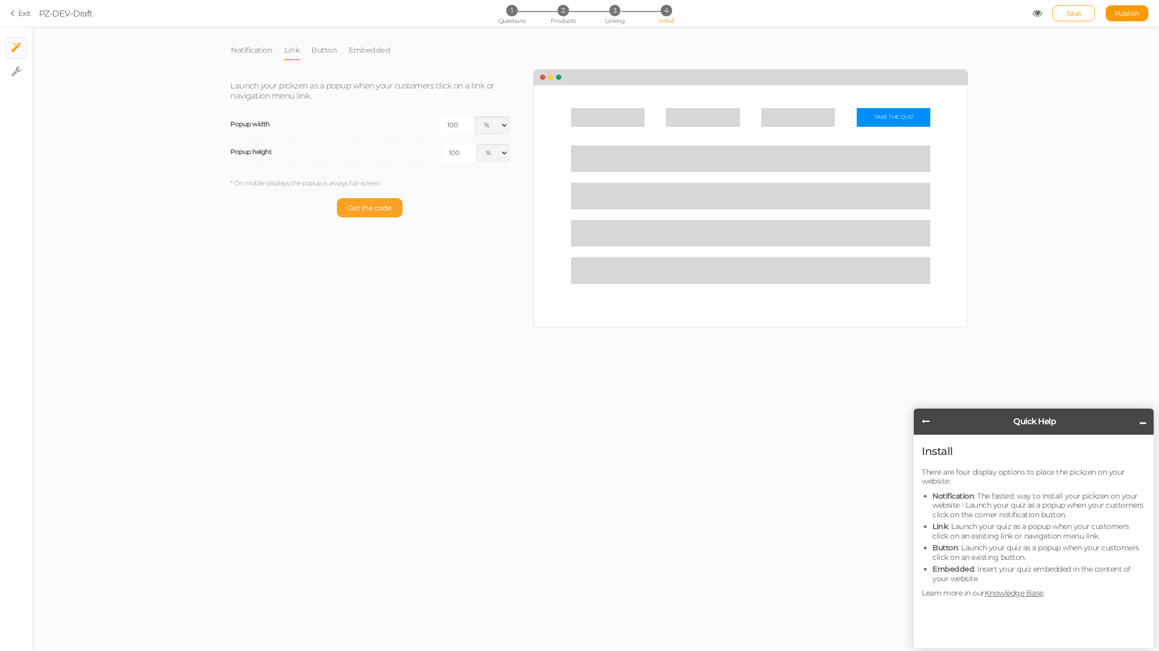
click at [376, 201] on button "Get the code" at bounding box center [370, 207] width 66 height 19
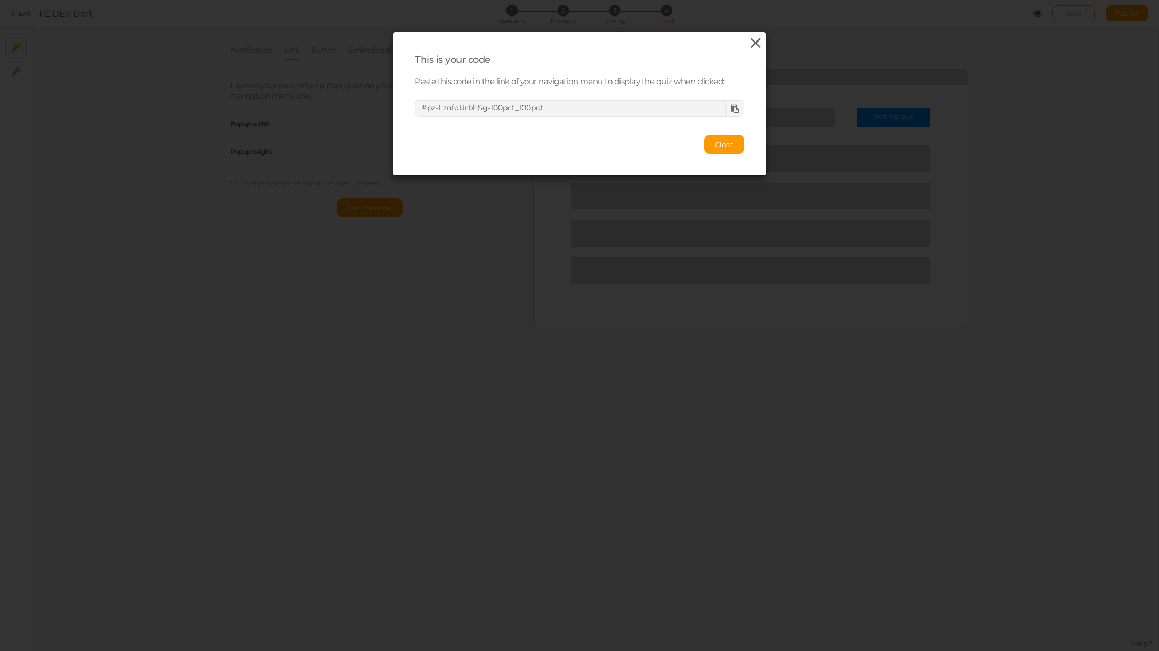
click at [754, 41] on icon at bounding box center [755, 43] width 15 height 16
